Goal: Task Accomplishment & Management: Manage account settings

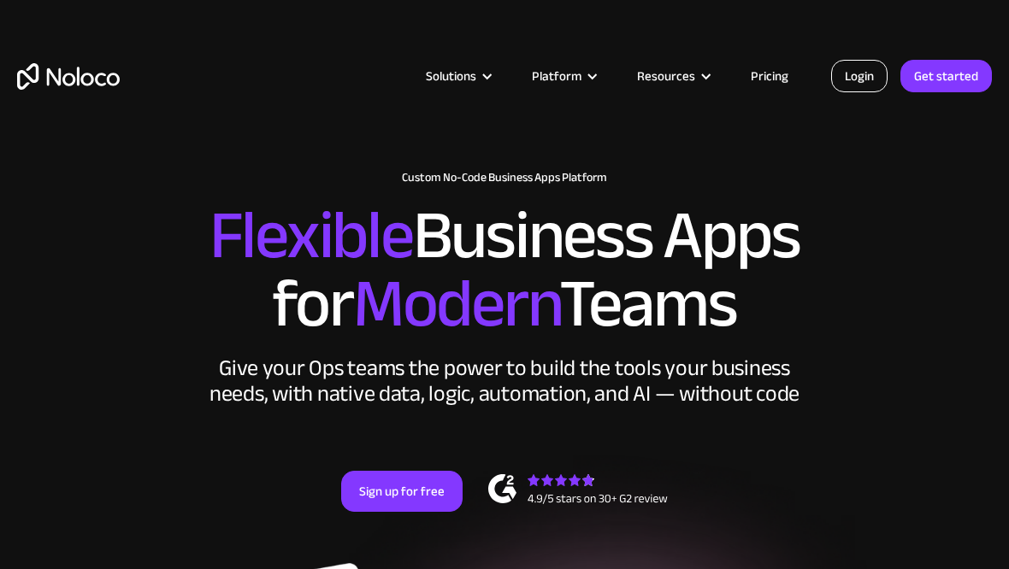
click at [857, 78] on link "Login" at bounding box center [859, 76] width 56 height 32
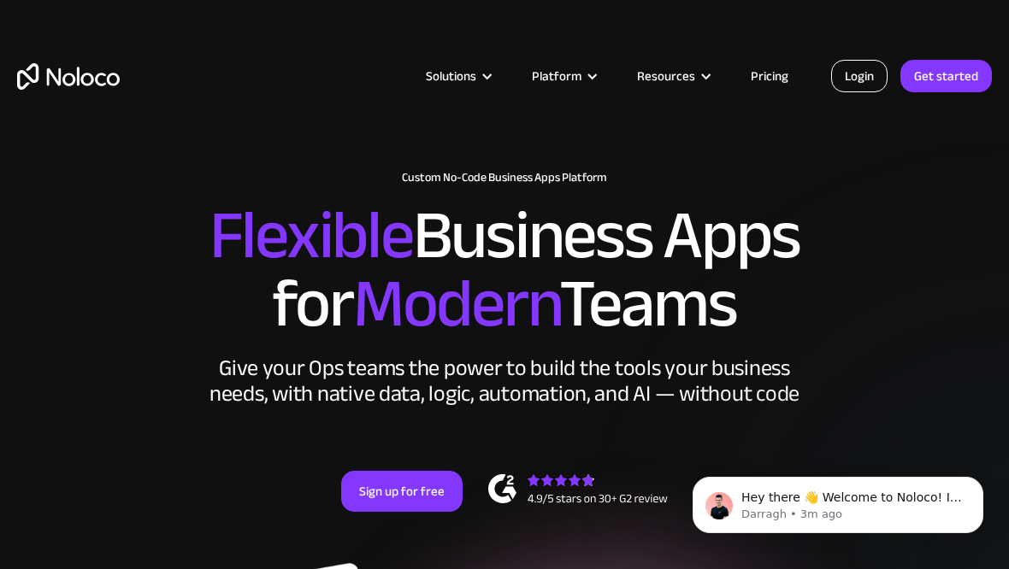
click at [868, 68] on link "Login" at bounding box center [859, 76] width 56 height 32
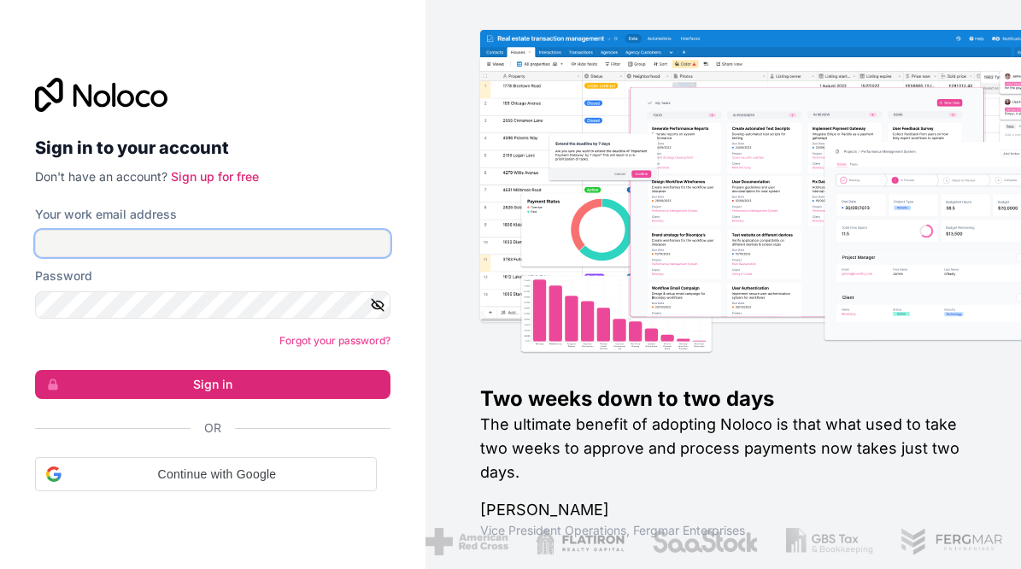
click at [268, 235] on input "Your work email address" at bounding box center [213, 243] width 356 height 27
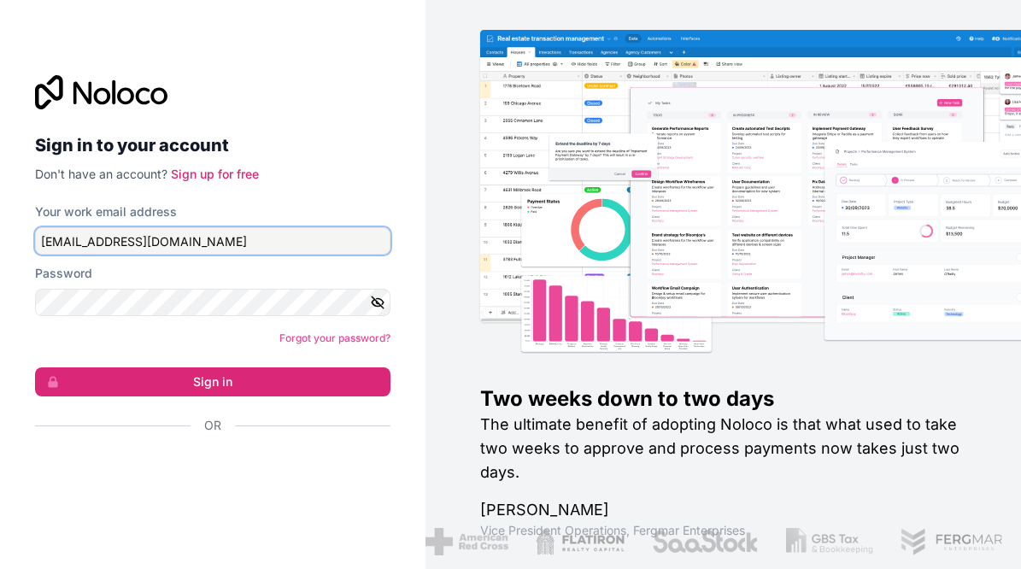
type input "[EMAIL_ADDRESS][DOMAIN_NAME]"
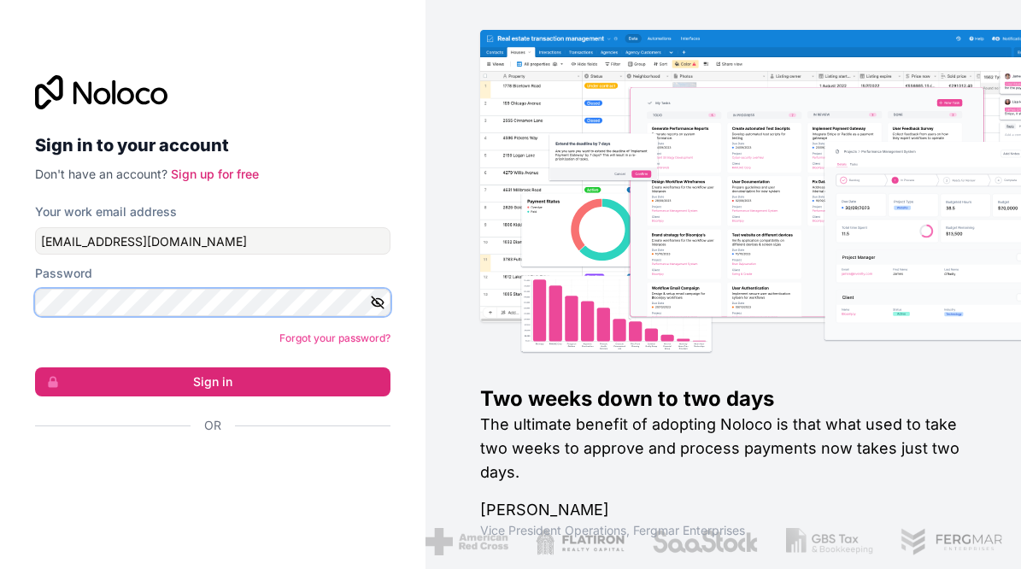
click at [35, 368] on button "Sign in" at bounding box center [213, 382] width 356 height 29
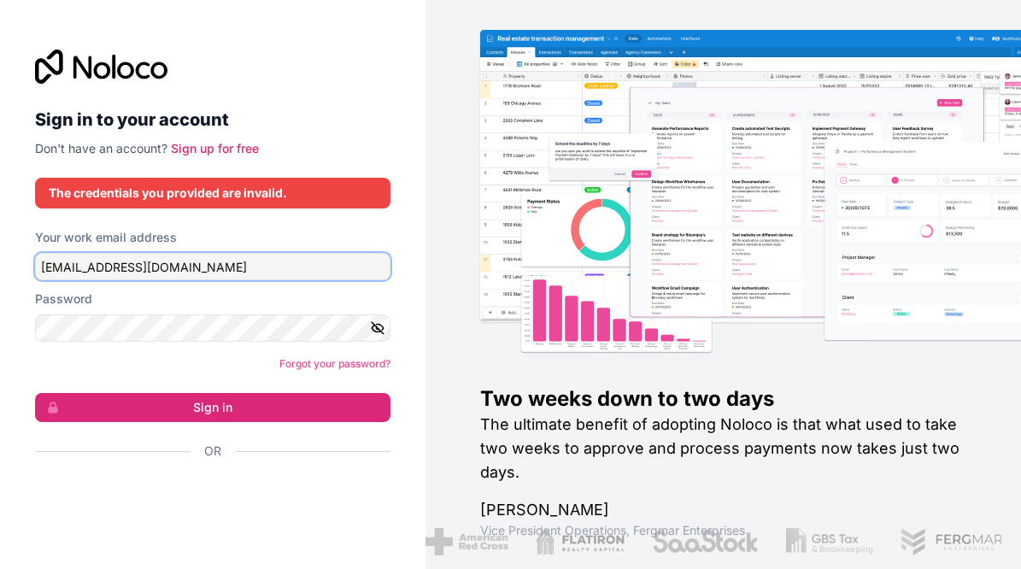
click at [226, 268] on input "[EMAIL_ADDRESS][DOMAIN_NAME]" at bounding box center [213, 266] width 356 height 27
type input "[EMAIL_ADDRESS][DOMAIN_NAME]"
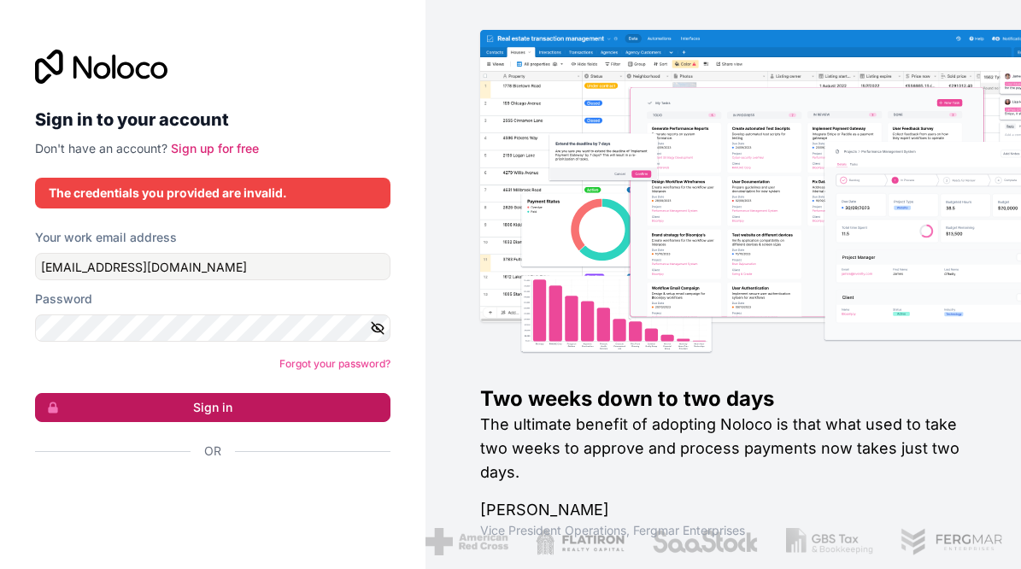
click at [207, 411] on button "Sign in" at bounding box center [213, 407] width 356 height 29
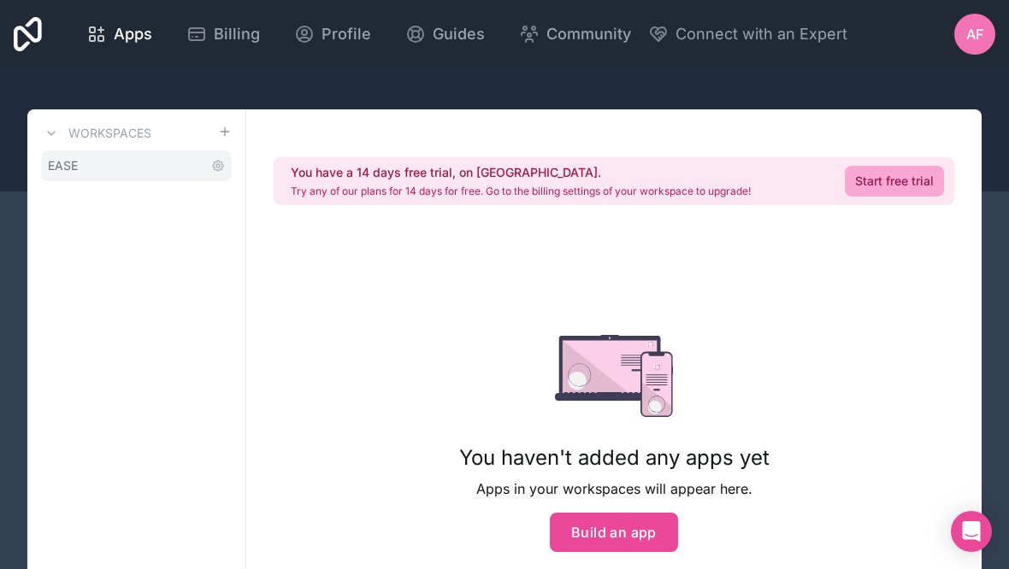
click at [152, 153] on link "EASE" at bounding box center [136, 165] width 191 height 31
click at [219, 170] on icon at bounding box center [218, 166] width 14 height 14
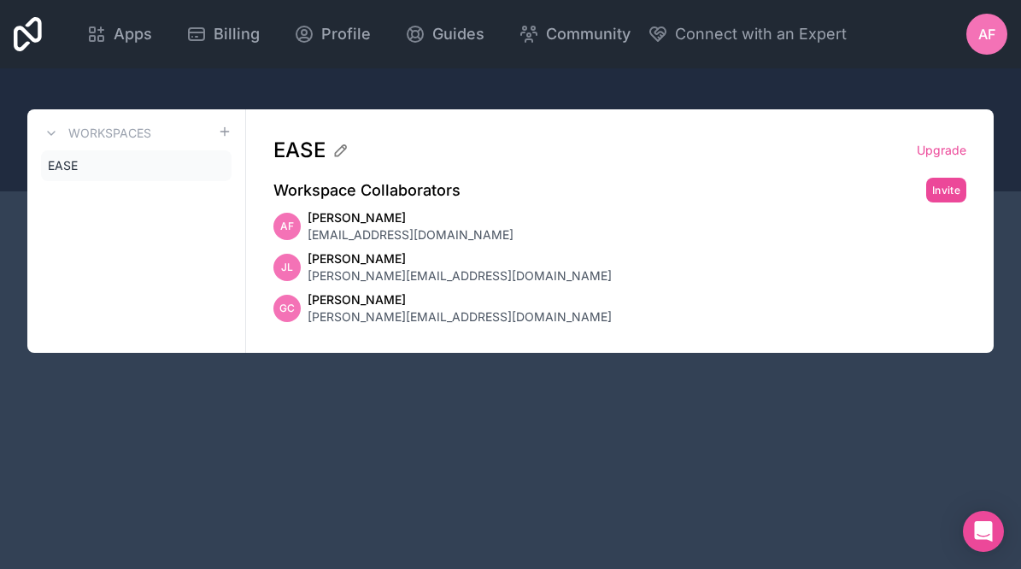
click at [395, 273] on span "[PERSON_NAME][EMAIL_ADDRESS][DOMAIN_NAME]" at bounding box center [460, 276] width 304 height 17
click at [365, 281] on span "[PERSON_NAME][EMAIL_ADDRESS][DOMAIN_NAME]" at bounding box center [460, 276] width 304 height 17
click at [380, 306] on span "[PERSON_NAME]" at bounding box center [460, 299] width 304 height 17
click at [962, 327] on div "EASE Upgrade Workspace Collaborators Invite AF [PERSON_NAME] [EMAIL_ADDRESS][DO…" at bounding box center [620, 231] width 748 height 244
click at [950, 298] on div "[PERSON_NAME] Cepica [EMAIL_ADDRESS][DOMAIN_NAME]" at bounding box center [620, 308] width 693 height 34
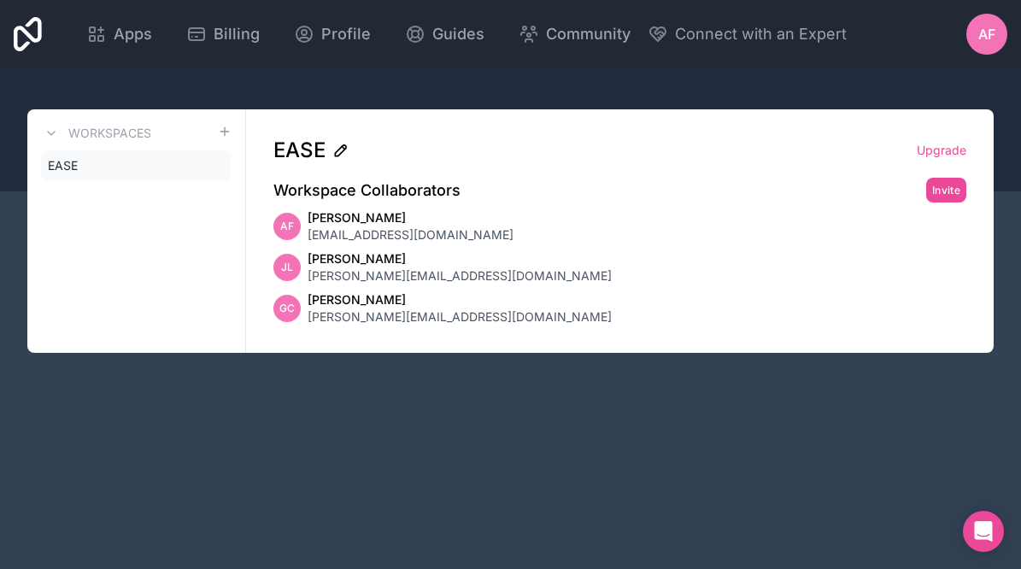
click at [338, 155] on icon at bounding box center [340, 150] width 17 height 17
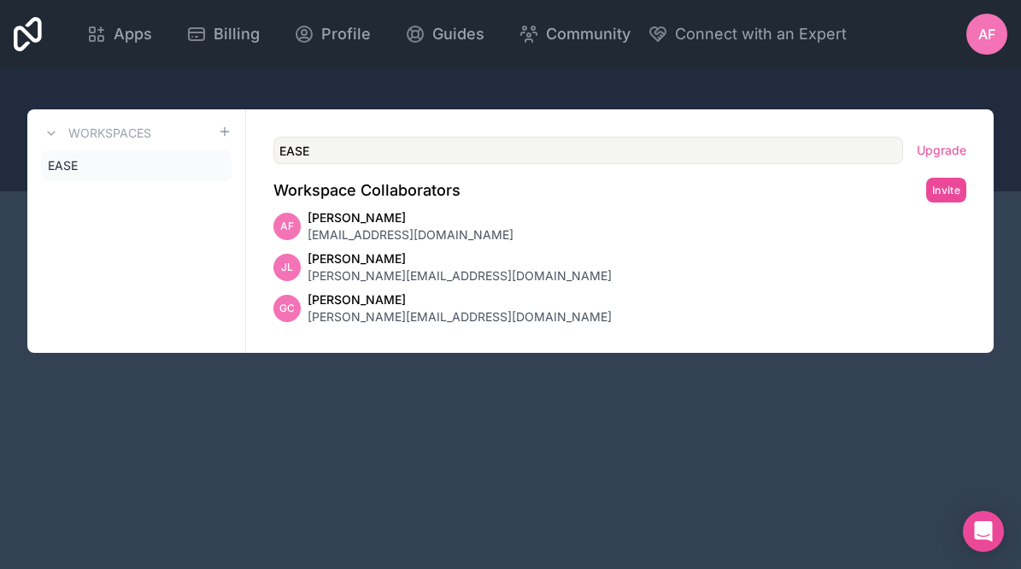
click at [345, 155] on input "EASE" at bounding box center [589, 150] width 630 height 27
type input "EASE (OLD)"
click at [200, 218] on div "Workspaces EASE" at bounding box center [136, 231] width 219 height 244
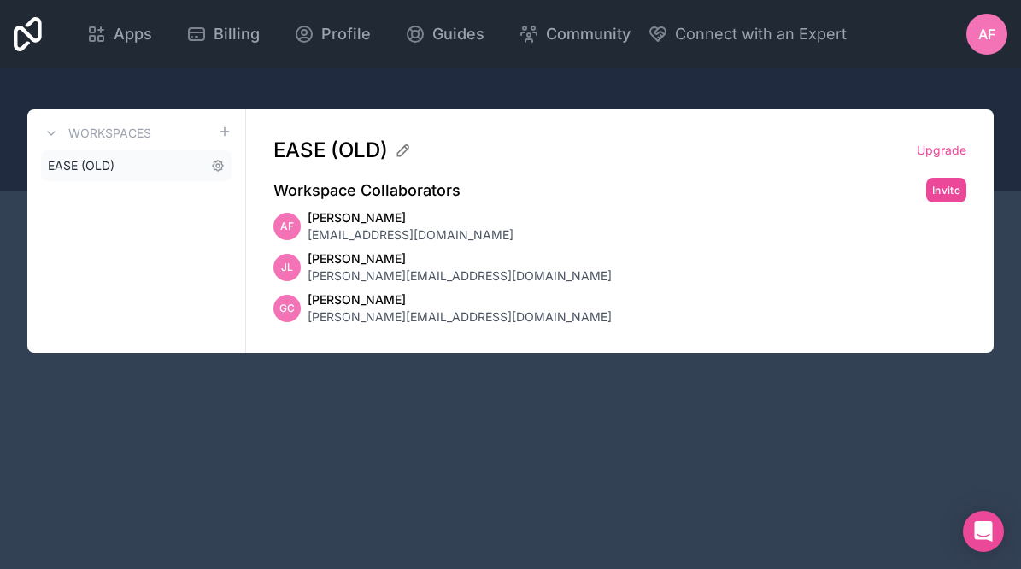
click at [134, 167] on link "EASE (OLD)" at bounding box center [136, 165] width 191 height 31
click at [215, 168] on icon at bounding box center [218, 166] width 14 height 14
click at [371, 319] on span "[PERSON_NAME][EMAIL_ADDRESS][DOMAIN_NAME]" at bounding box center [460, 317] width 304 height 17
click at [458, 319] on div "[PERSON_NAME] Cepica [EMAIL_ADDRESS][DOMAIN_NAME]" at bounding box center [620, 308] width 693 height 34
click at [896, 302] on div "[PERSON_NAME] Cepica [EMAIL_ADDRESS][DOMAIN_NAME]" at bounding box center [620, 308] width 693 height 34
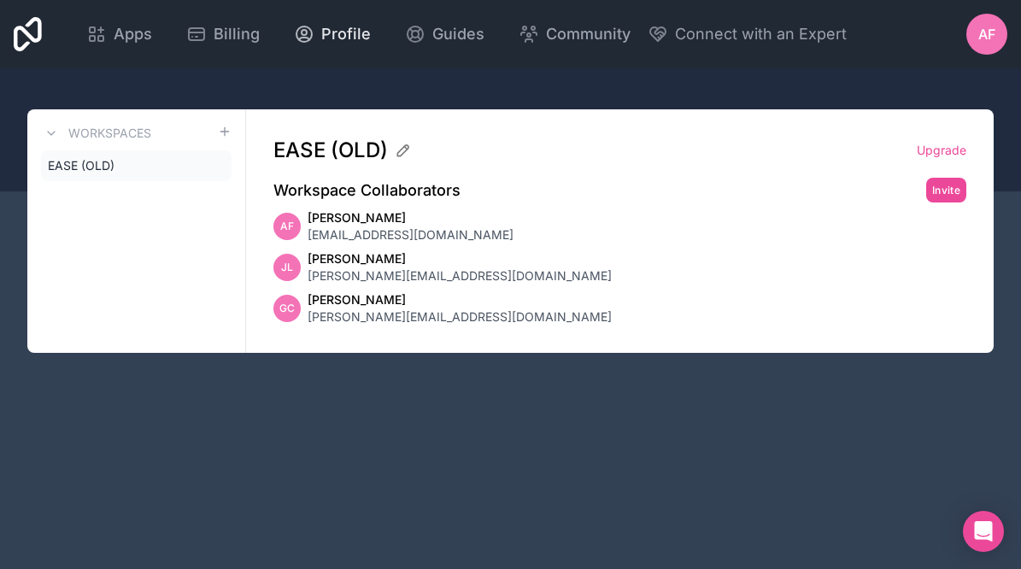
click at [337, 30] on span "Profile" at bounding box center [346, 34] width 50 height 24
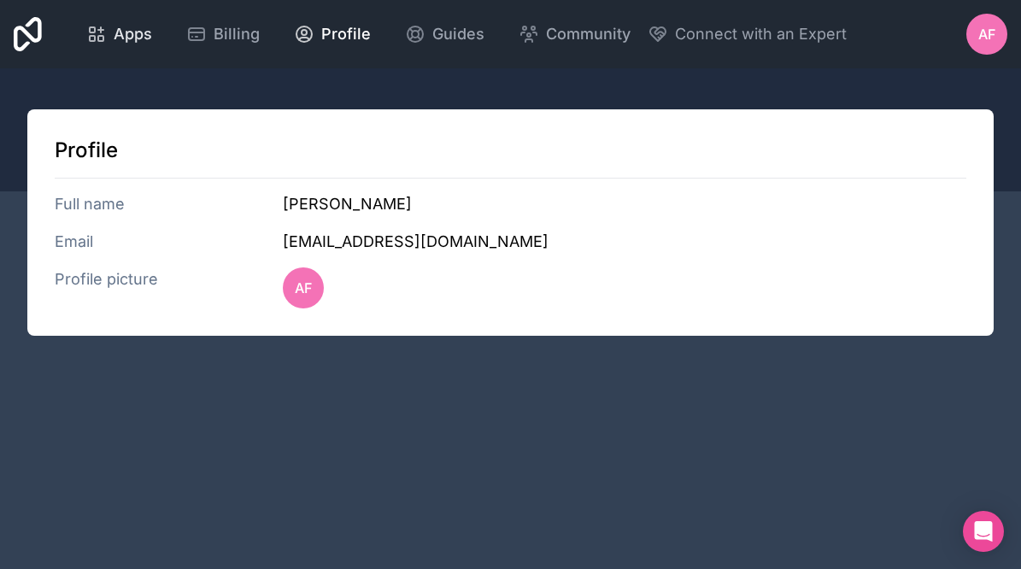
click at [123, 41] on span "Apps" at bounding box center [133, 34] width 38 height 24
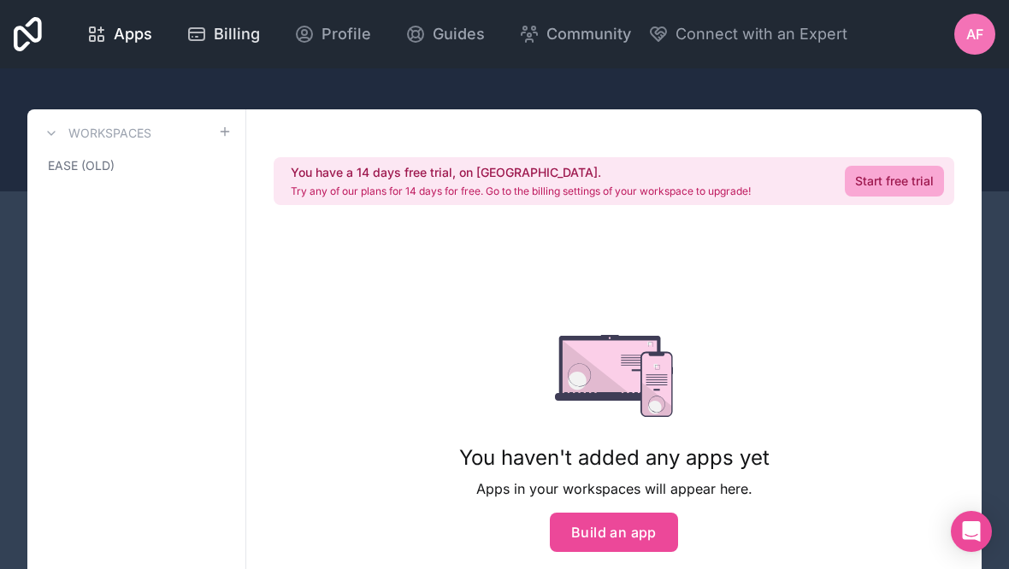
click at [226, 31] on span "Billing" at bounding box center [237, 34] width 46 height 24
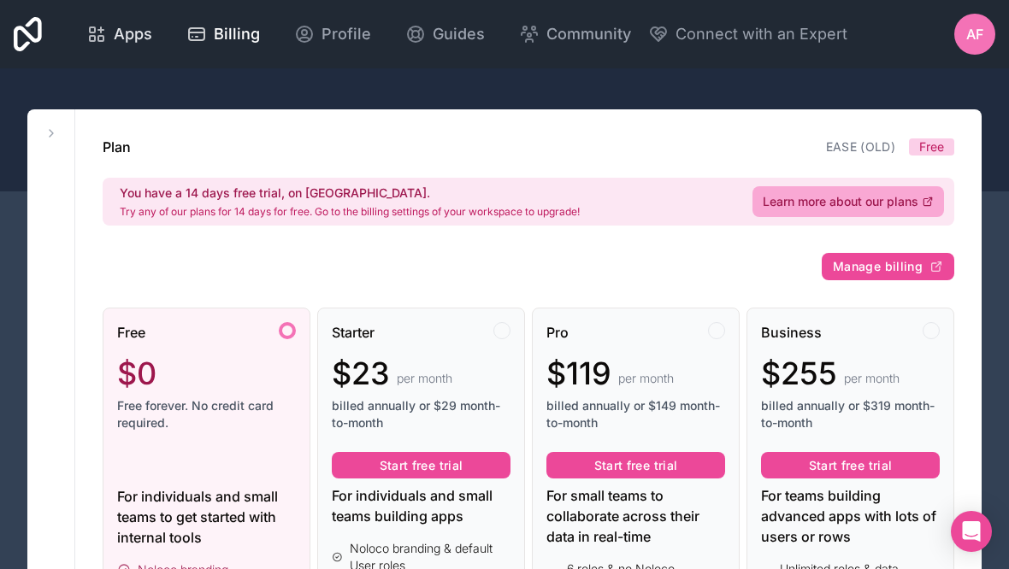
click at [128, 35] on span "Apps" at bounding box center [133, 34] width 38 height 24
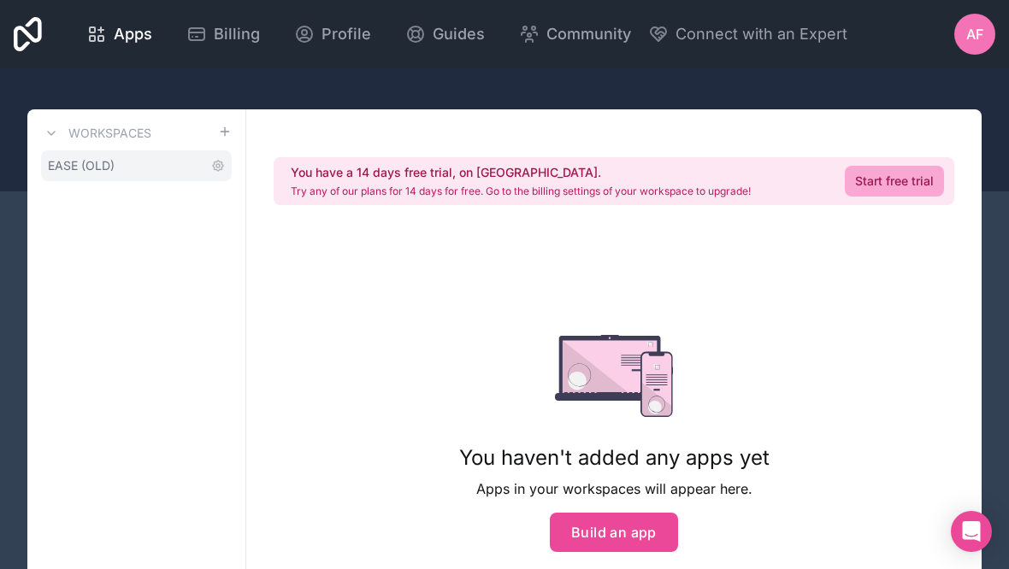
click at [128, 180] on link "EASE (OLD)" at bounding box center [136, 165] width 191 height 31
click at [220, 164] on icon at bounding box center [217, 165] width 3 height 3
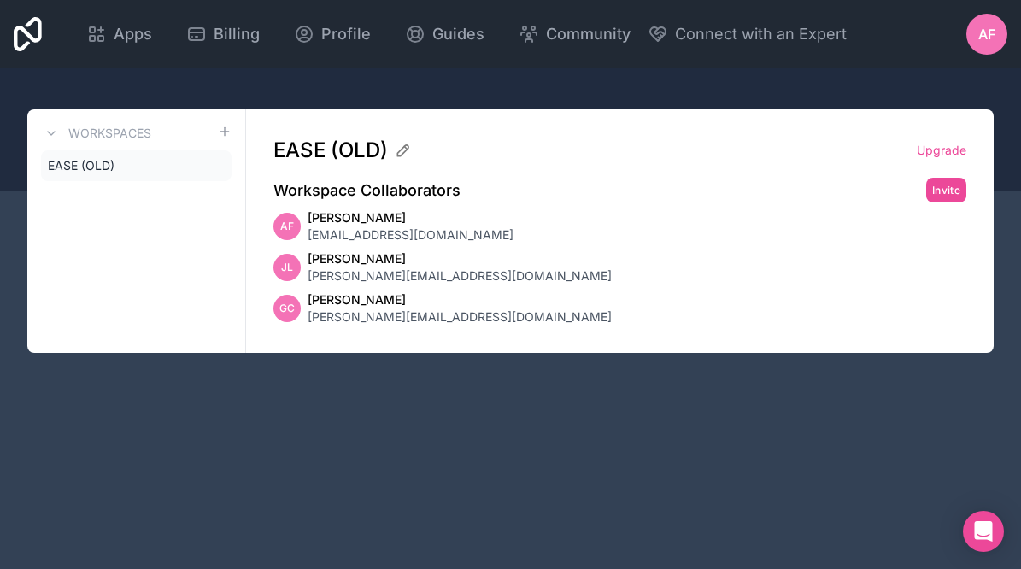
click at [385, 299] on span "Graham Cepica" at bounding box center [460, 299] width 304 height 17
click at [927, 295] on div "GC Graham Cepica graham@internyl.com" at bounding box center [620, 308] width 693 height 34
click at [927, 246] on div "AF Adam French dev@easedata.coop JL Joel Lee joel@internyl.com GC Graham Cepica…" at bounding box center [620, 267] width 693 height 116
click at [977, 38] on div "AF" at bounding box center [987, 34] width 41 height 41
click at [642, 320] on div "GC Graham Cepica graham@internyl.com" at bounding box center [620, 308] width 693 height 34
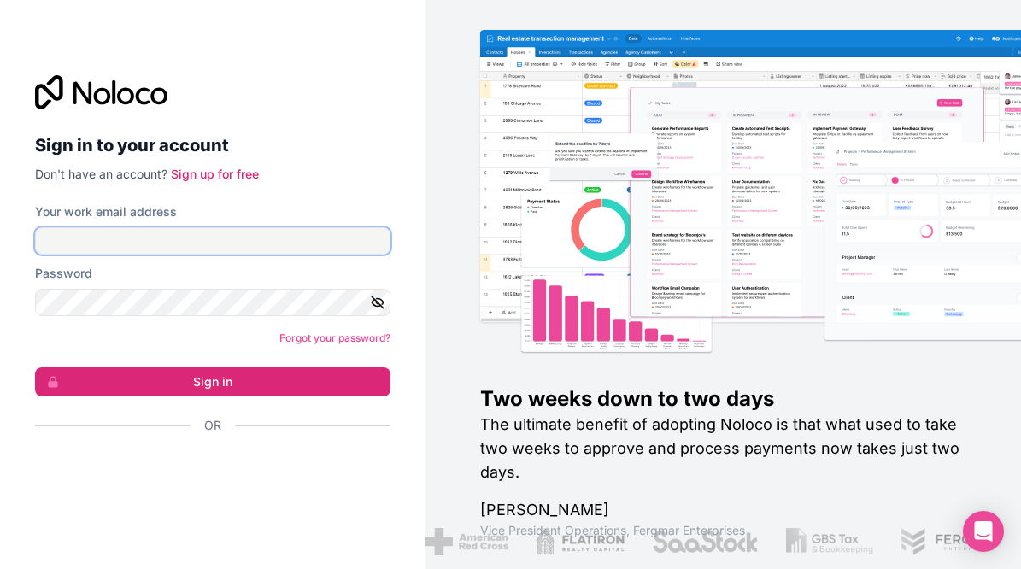
click at [232, 241] on input "Your work email address" at bounding box center [213, 240] width 356 height 27
type input "dev@easedata.coop"
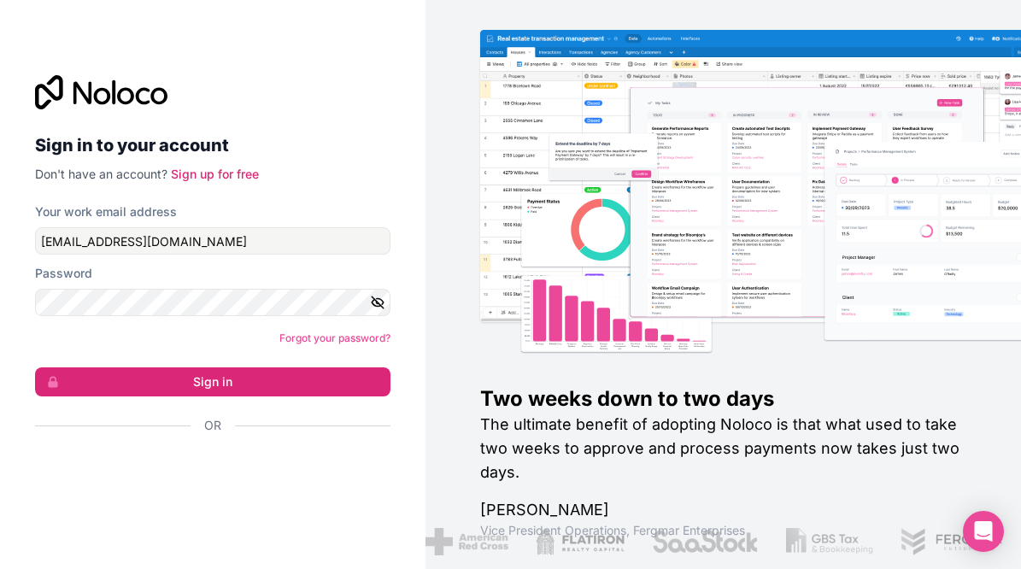
click at [190, 366] on form "Your work email address dev@easedata.coop Password Forgot your password? Sign i…" at bounding box center [213, 348] width 356 height 291
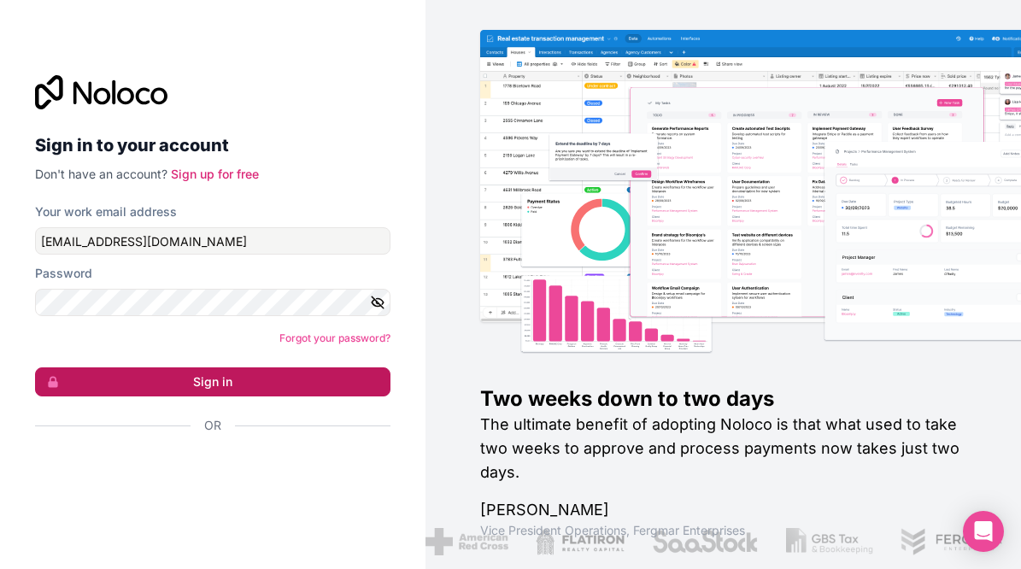
click at [188, 373] on button "Sign in" at bounding box center [213, 382] width 356 height 29
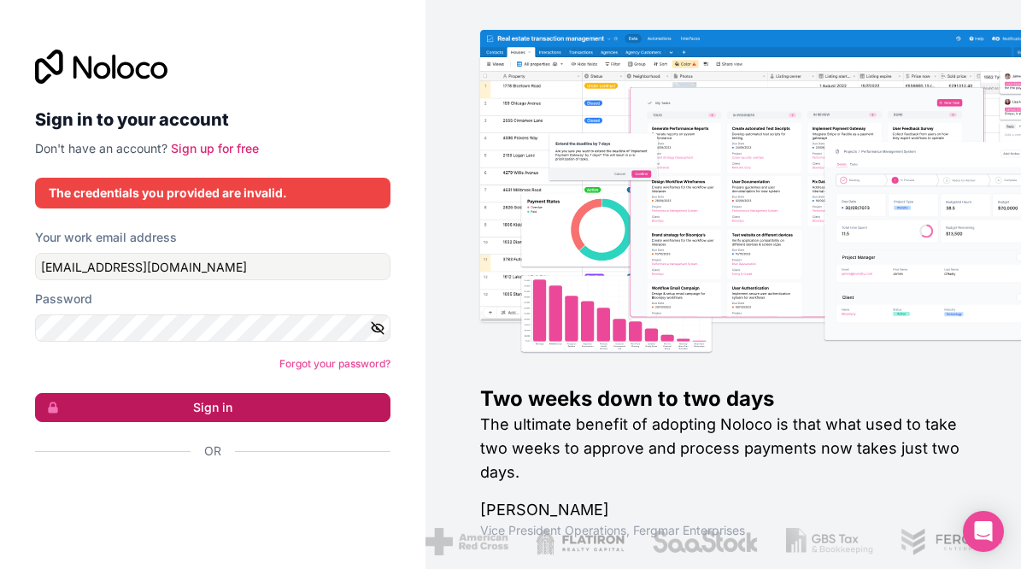
click at [179, 416] on button "Sign in" at bounding box center [213, 407] width 356 height 29
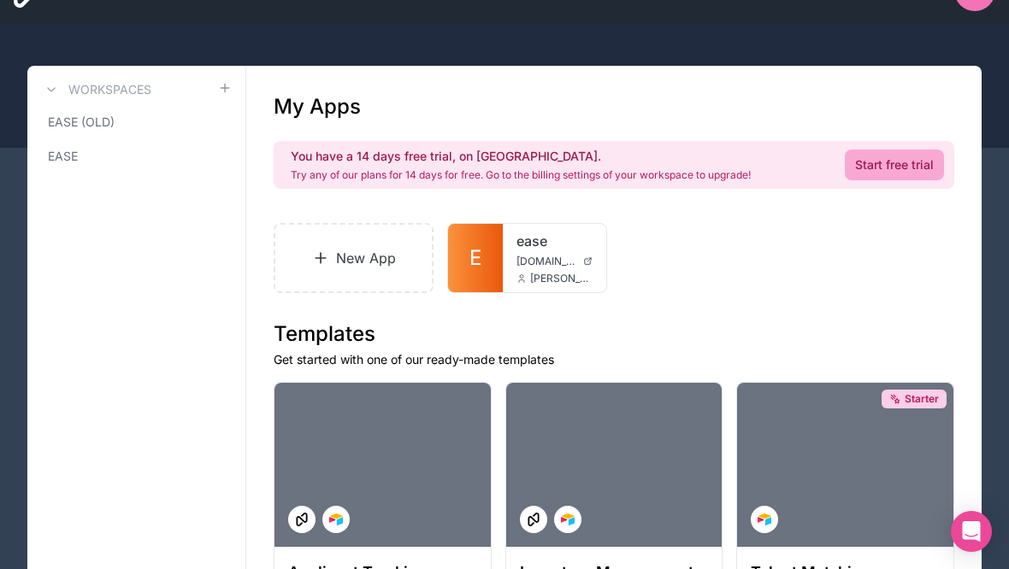
scroll to position [44, 0]
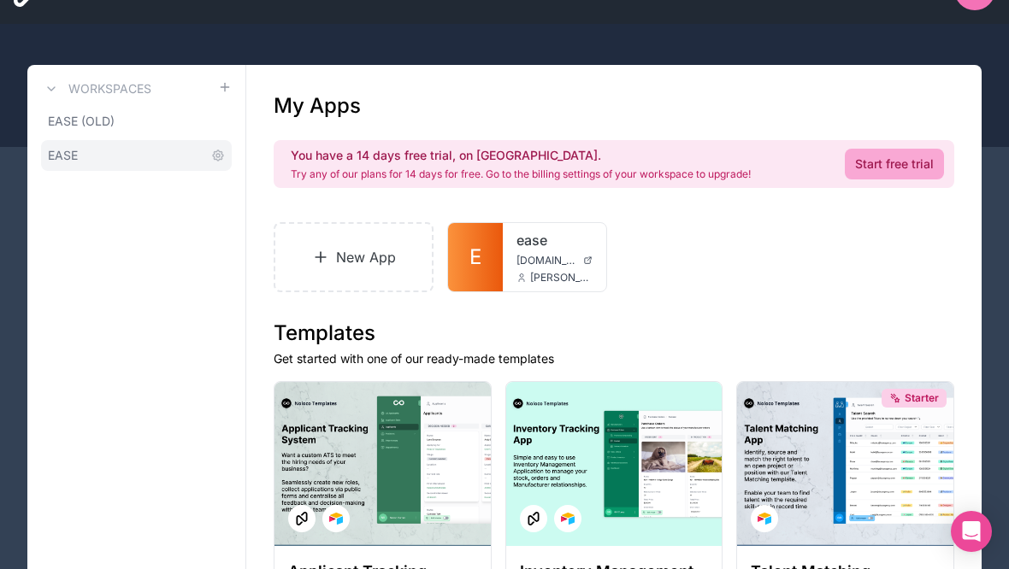
click at [168, 156] on link "EASE" at bounding box center [136, 155] width 191 height 31
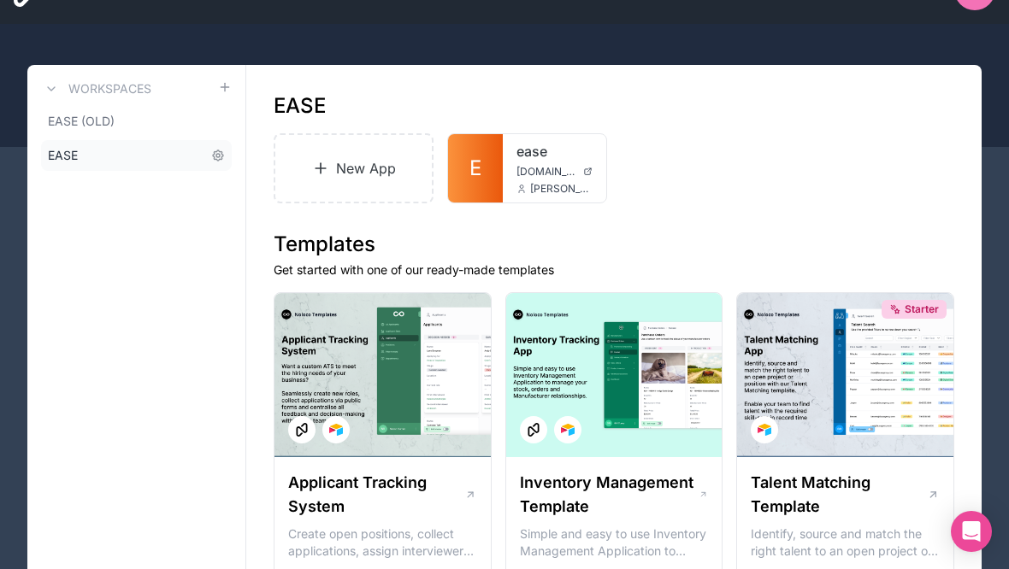
click at [127, 159] on link "EASE" at bounding box center [136, 155] width 191 height 31
click at [474, 150] on link "E" at bounding box center [475, 168] width 55 height 68
